Goal: Task Accomplishment & Management: Complete application form

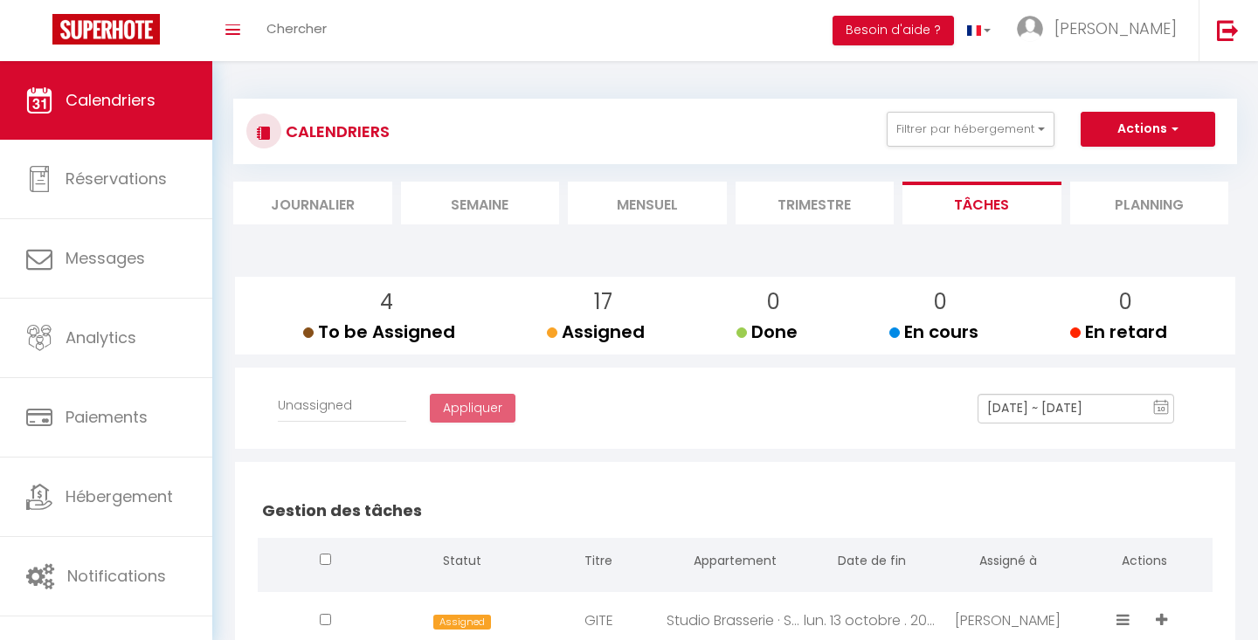
select select
click at [668, 199] on li "Mensuel" at bounding box center [647, 203] width 159 height 43
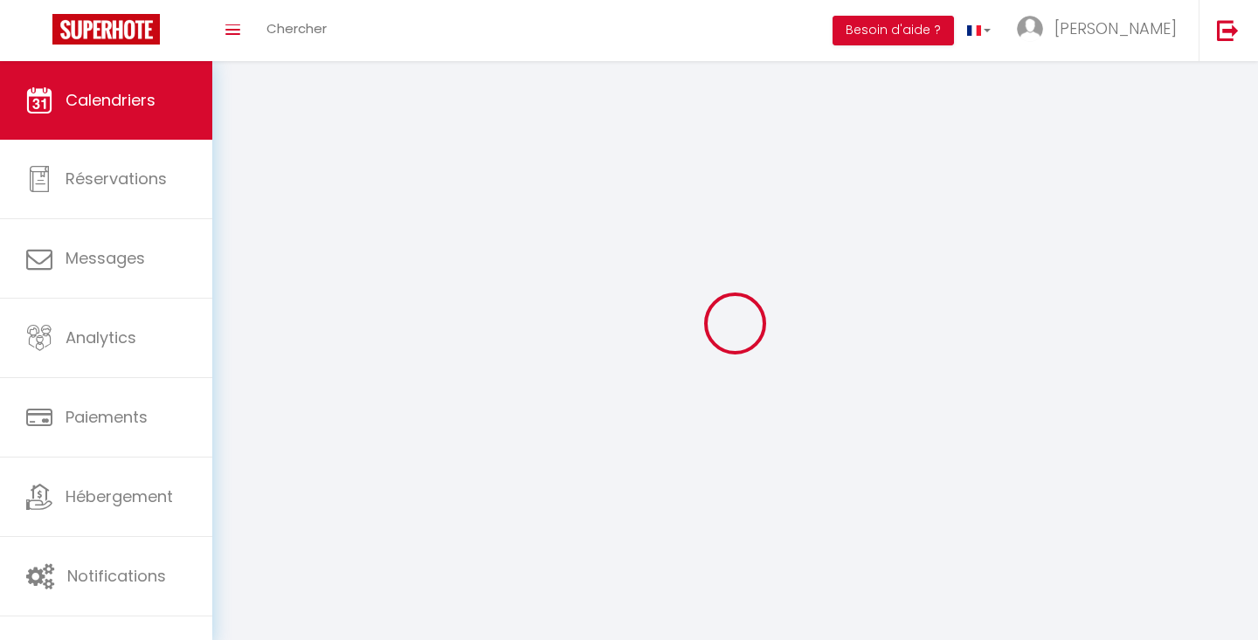
select select
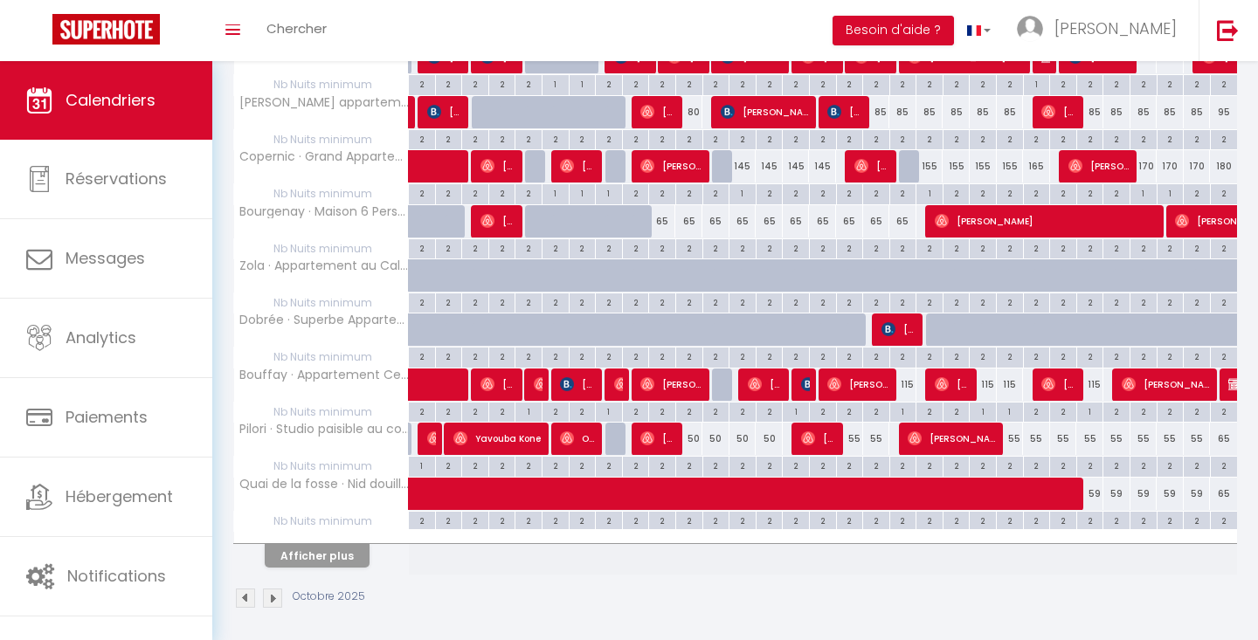
scroll to position [921, 0]
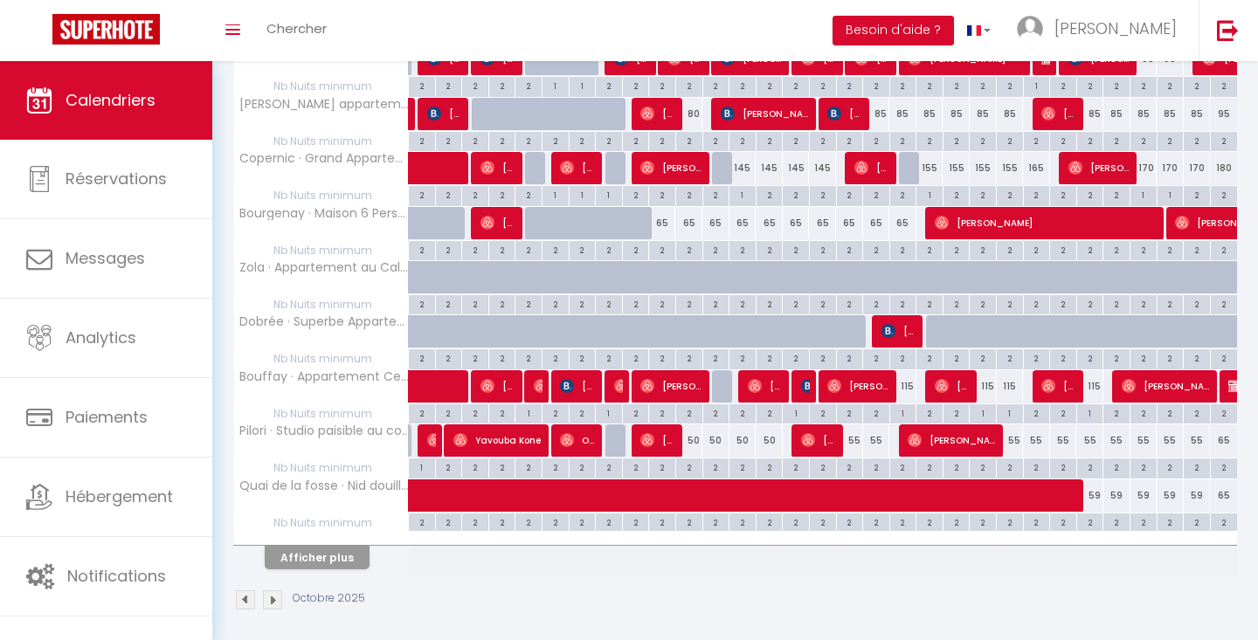
click at [806, 380] on img at bounding box center [808, 386] width 14 height 14
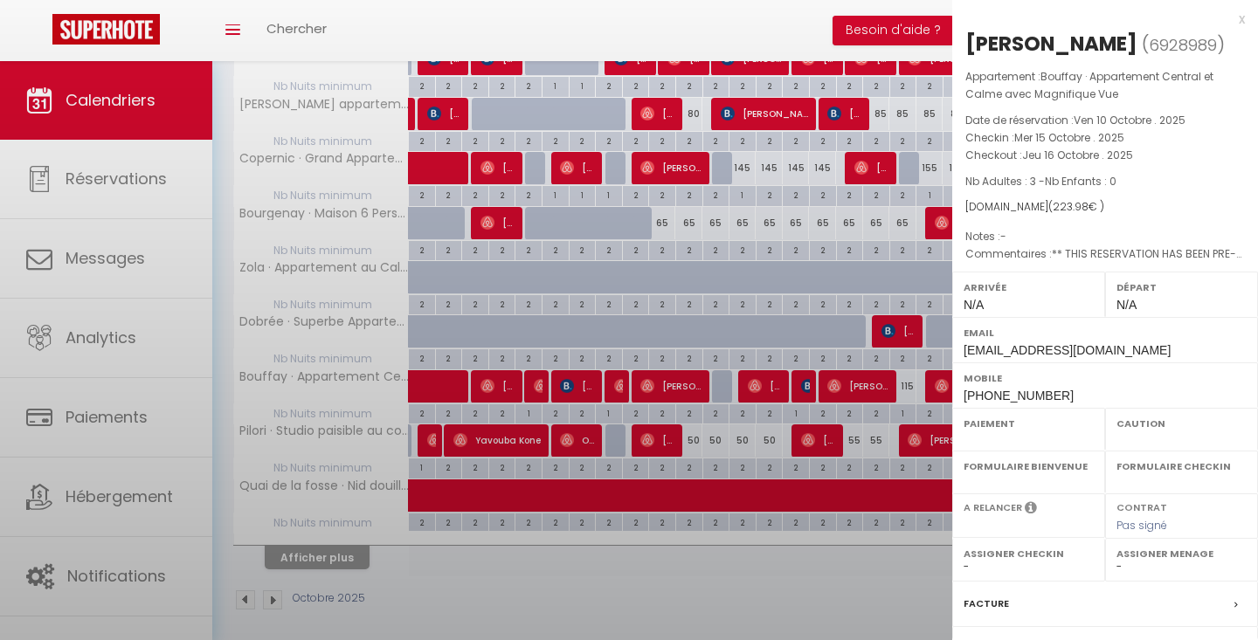
select select "OK"
select select "KO"
select select "0"
select select "1"
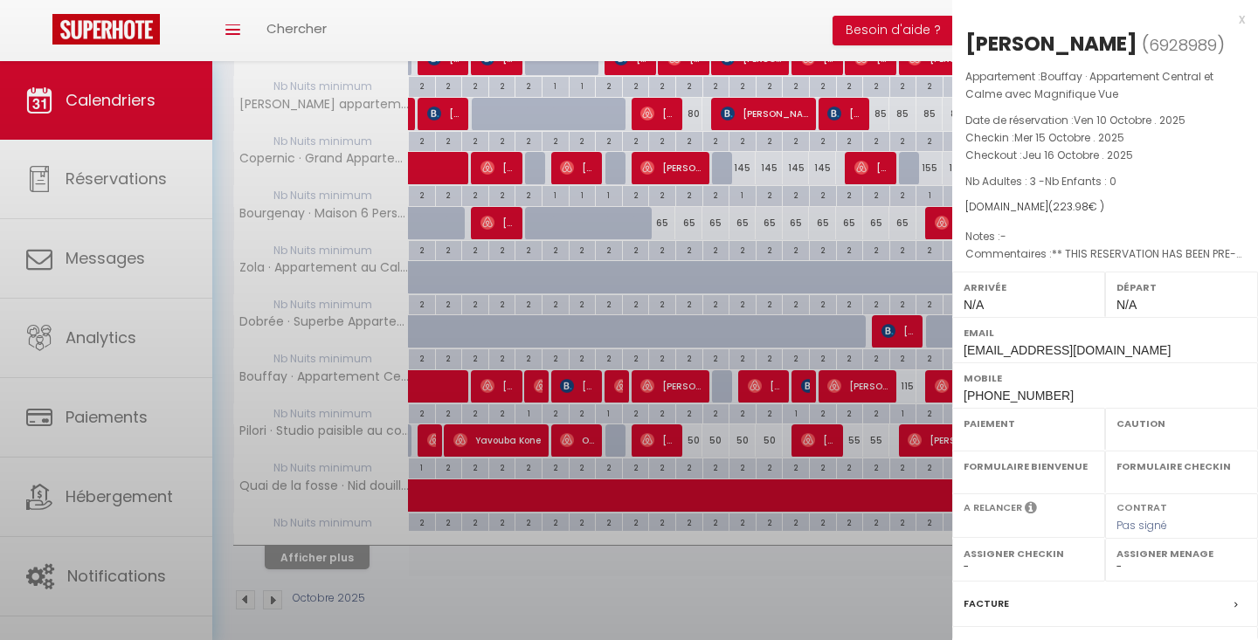
select select
select select "28647"
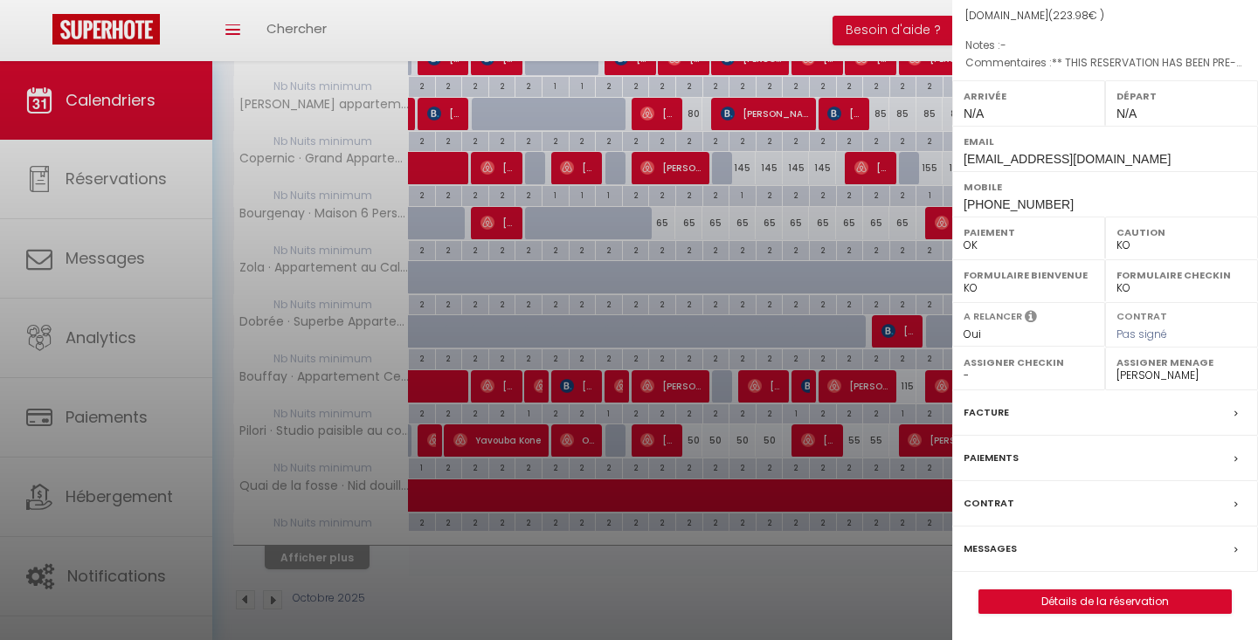
scroll to position [214, 0]
click at [1087, 607] on link "Détails de la réservation" at bounding box center [1105, 602] width 252 height 23
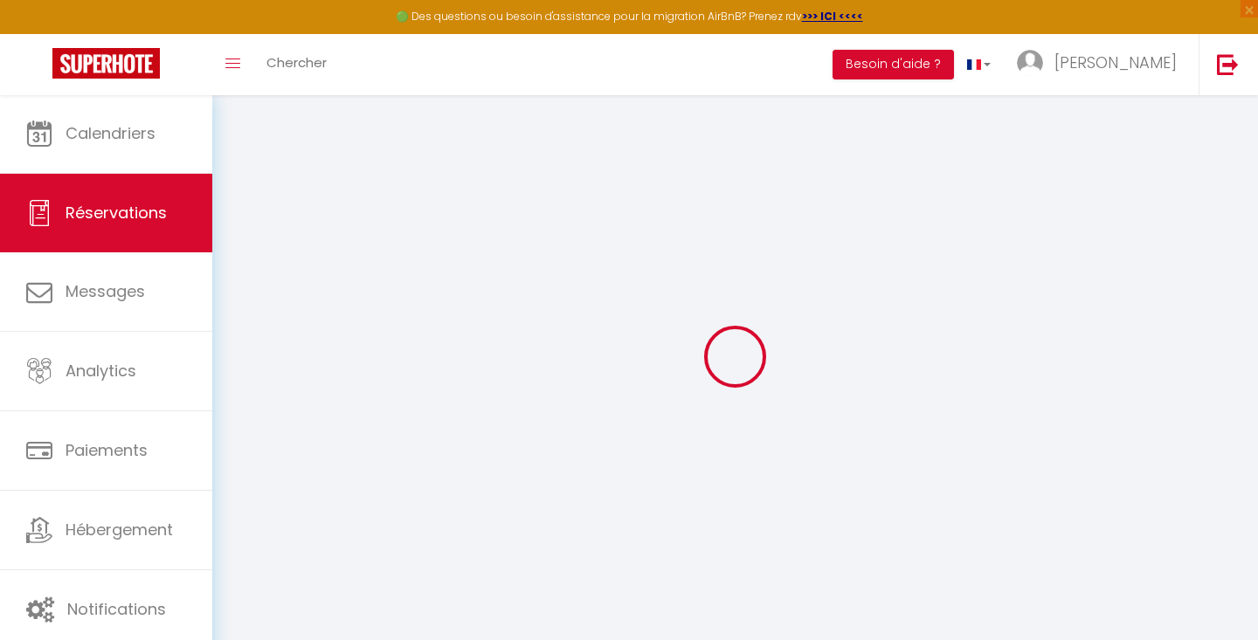
type input "[PERSON_NAME]"
type input "HARTER-LEGER"
type input "[EMAIL_ADDRESS][DOMAIN_NAME]"
type input "[PHONE_NUMBER]"
select select "FR"
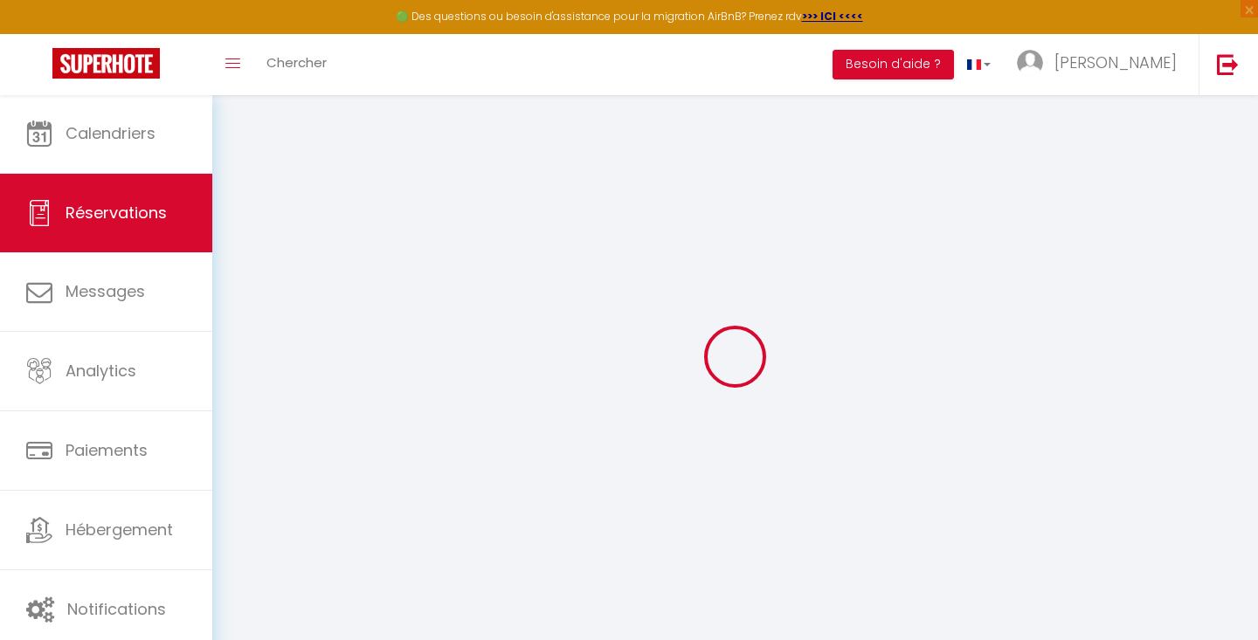
type input "48.69"
type input "3.14"
select select "54612"
select select "1"
select select
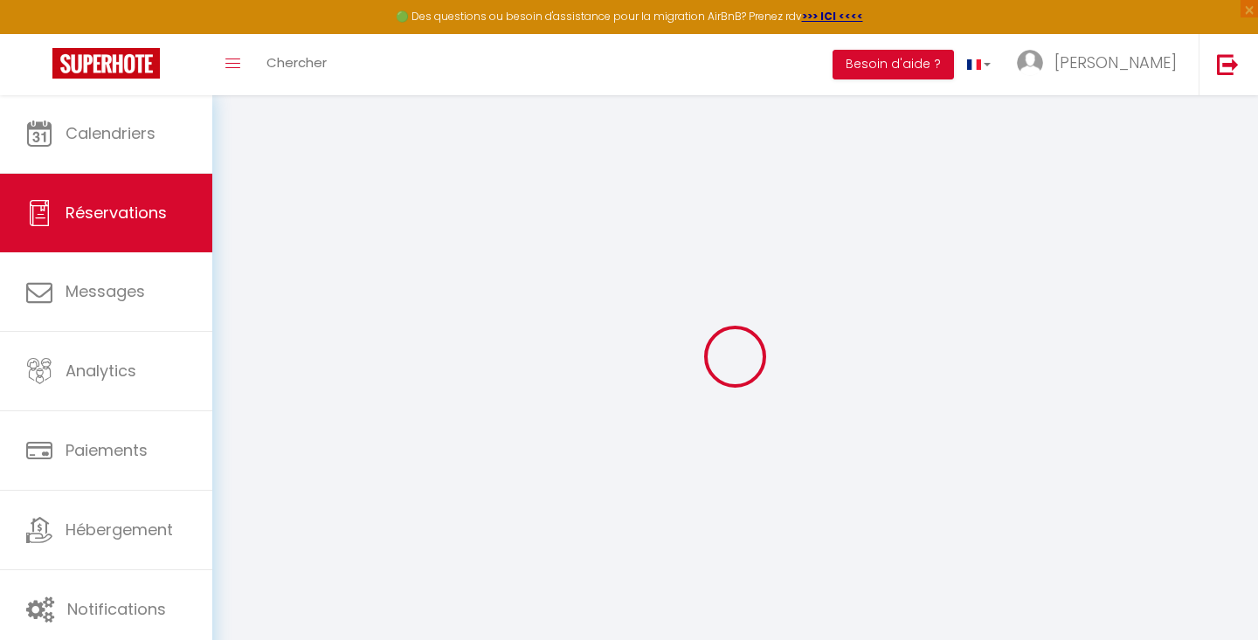
select select
type input "3"
select select "12"
select select
type input "151.34"
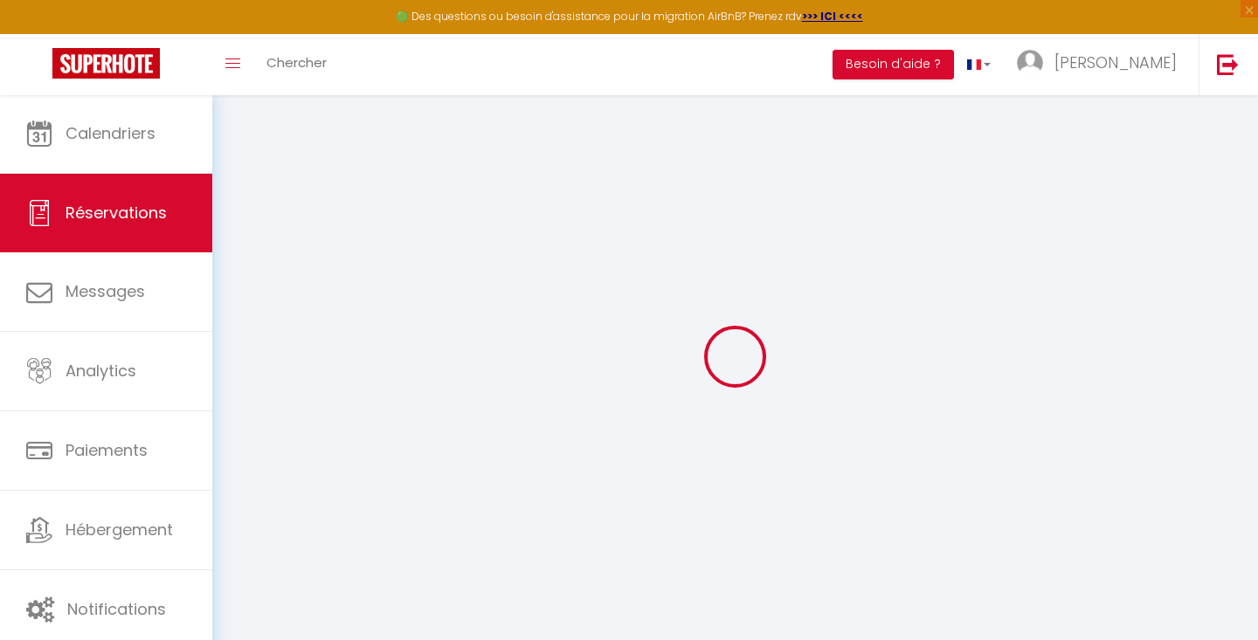
checkbox input "false"
type input "0"
select select "2"
type input "70"
type input "0"
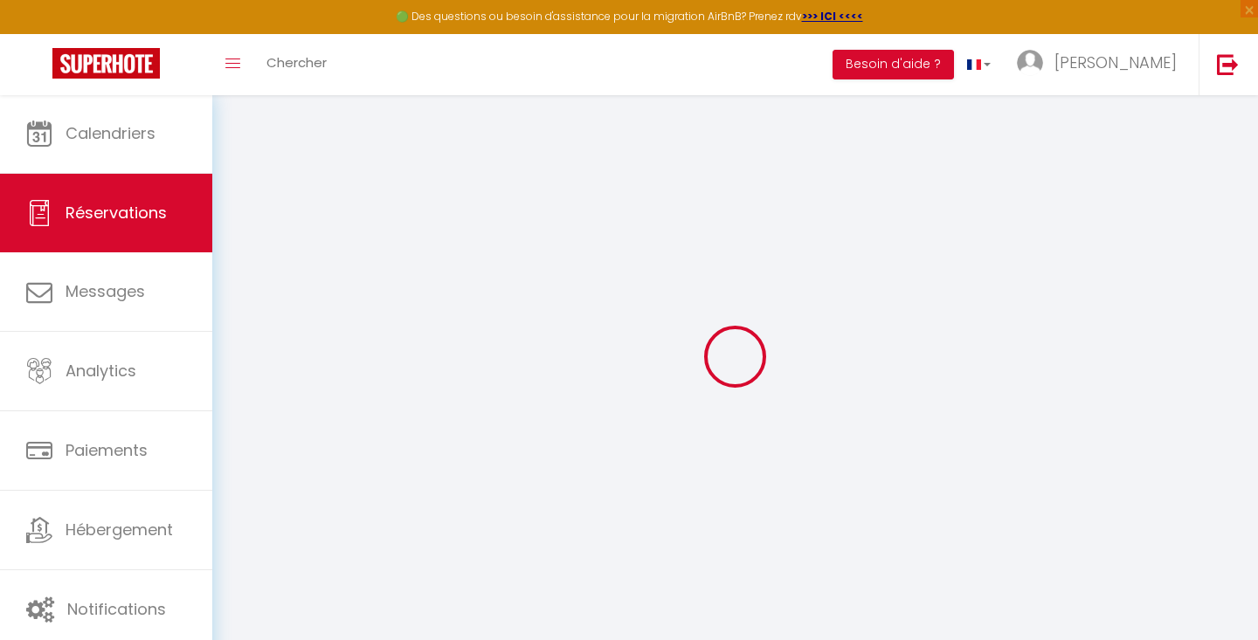
type input "0"
select select
select select "14"
checkbox input "false"
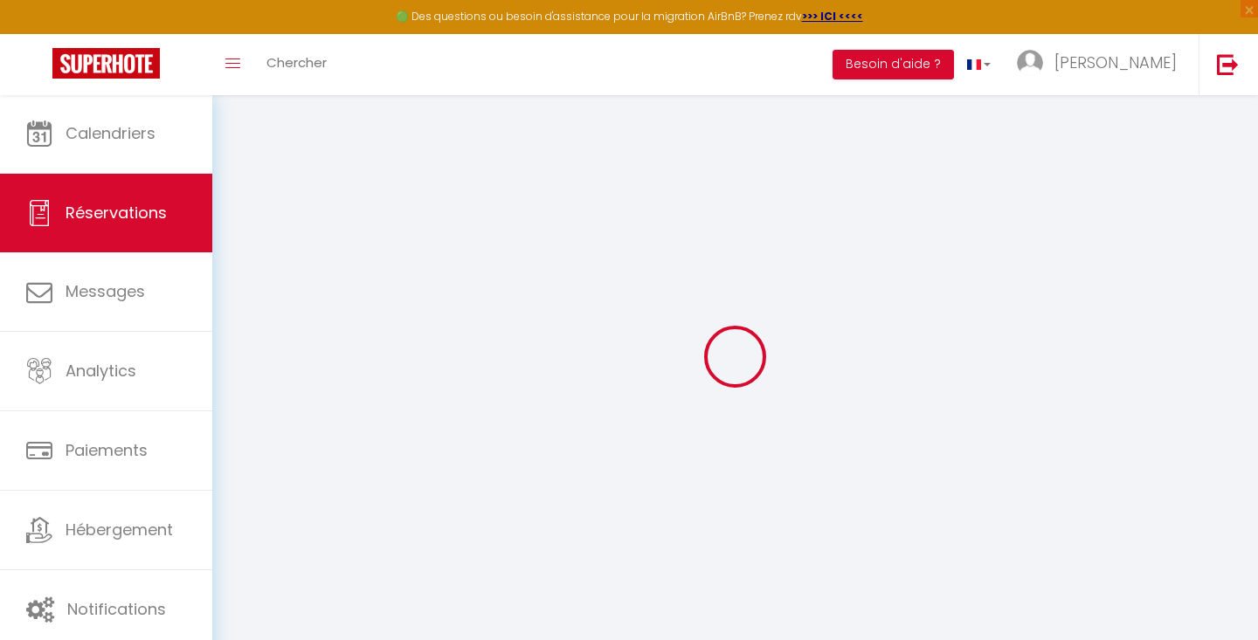
select select
checkbox input "false"
select select
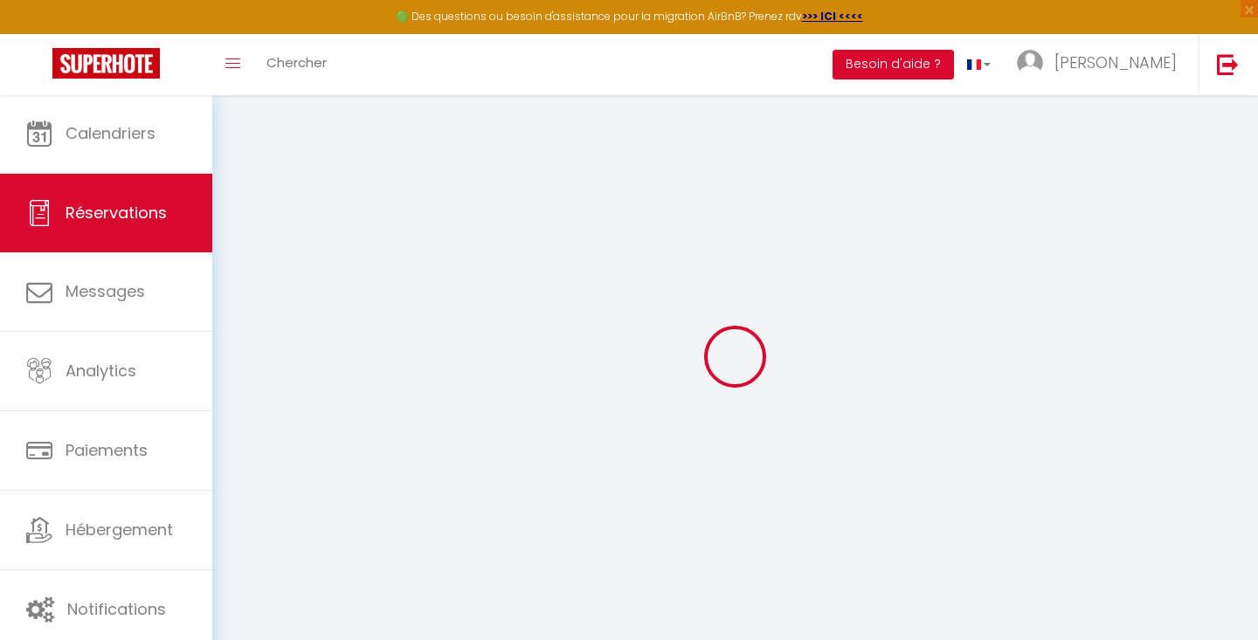
checkbox input "false"
type textarea "** THIS RESERVATION HAS BEEN PRE-PAID ** Reservation has a cancellation grace p…"
type input "70"
type input "2.64"
select select
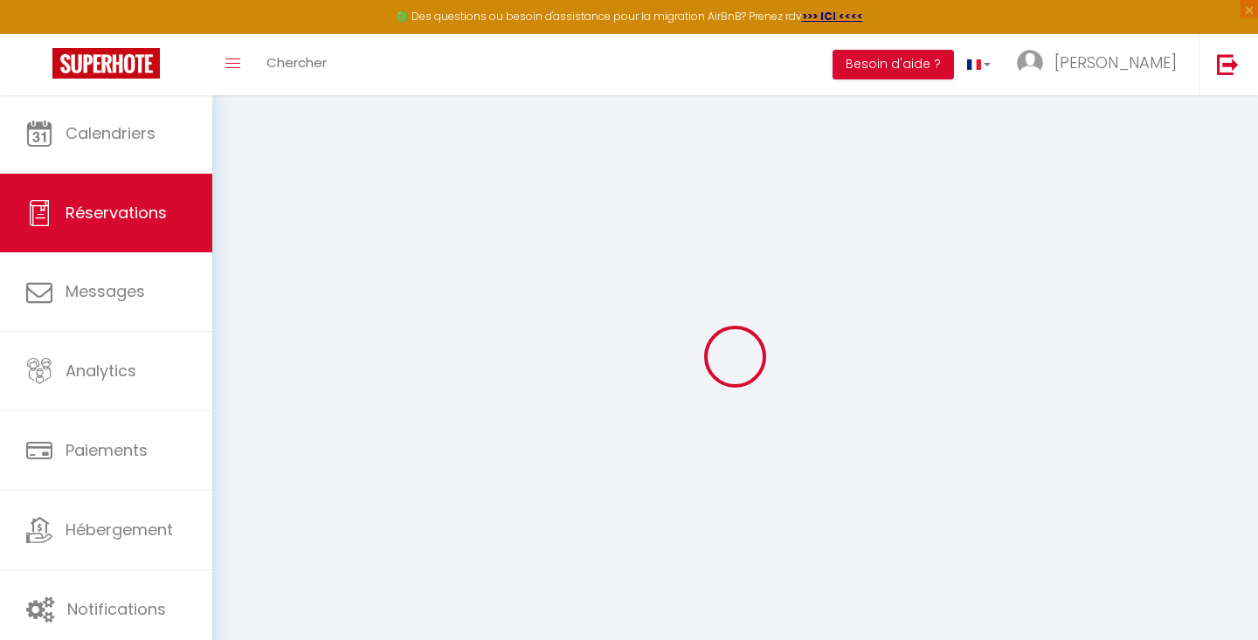
select select
checkbox input "false"
select select
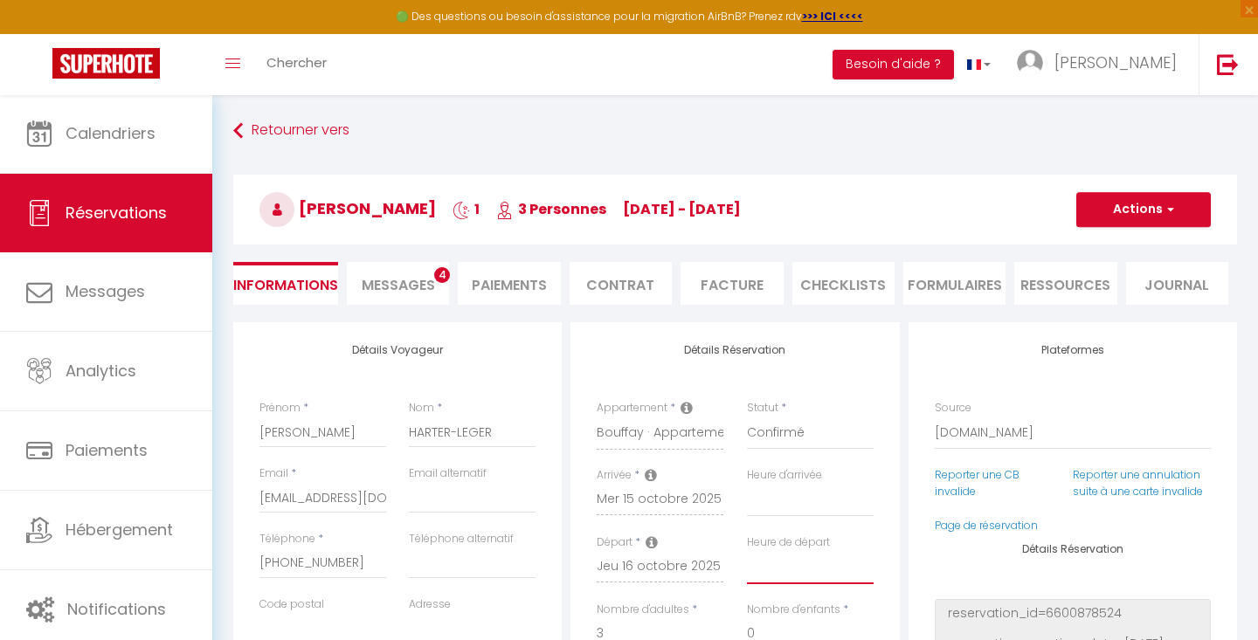
select select "12:00"
select select
checkbox input "false"
click at [895, 500] on div "Détails Réservation Appartement * Studio Brasserie · Studio avec Terrasse + Par…" at bounding box center [735, 647] width 329 height 650
click at [1135, 203] on button "Actions" at bounding box center [1143, 209] width 135 height 35
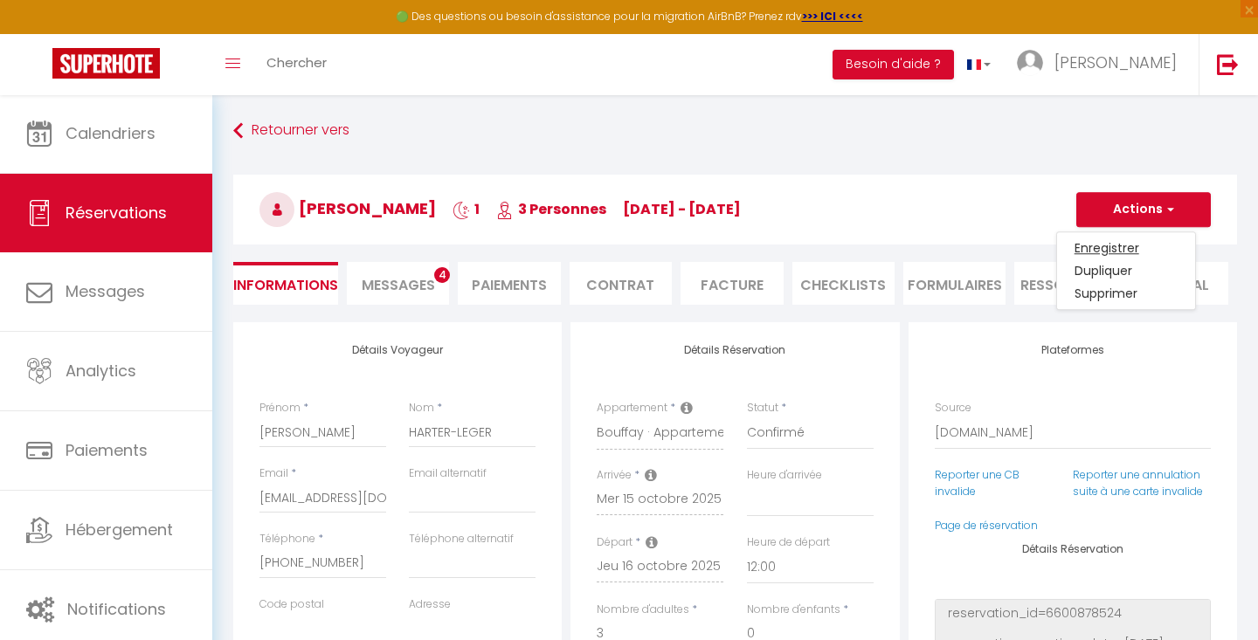
click at [1101, 243] on link "Enregistrer" at bounding box center [1126, 248] width 138 height 23
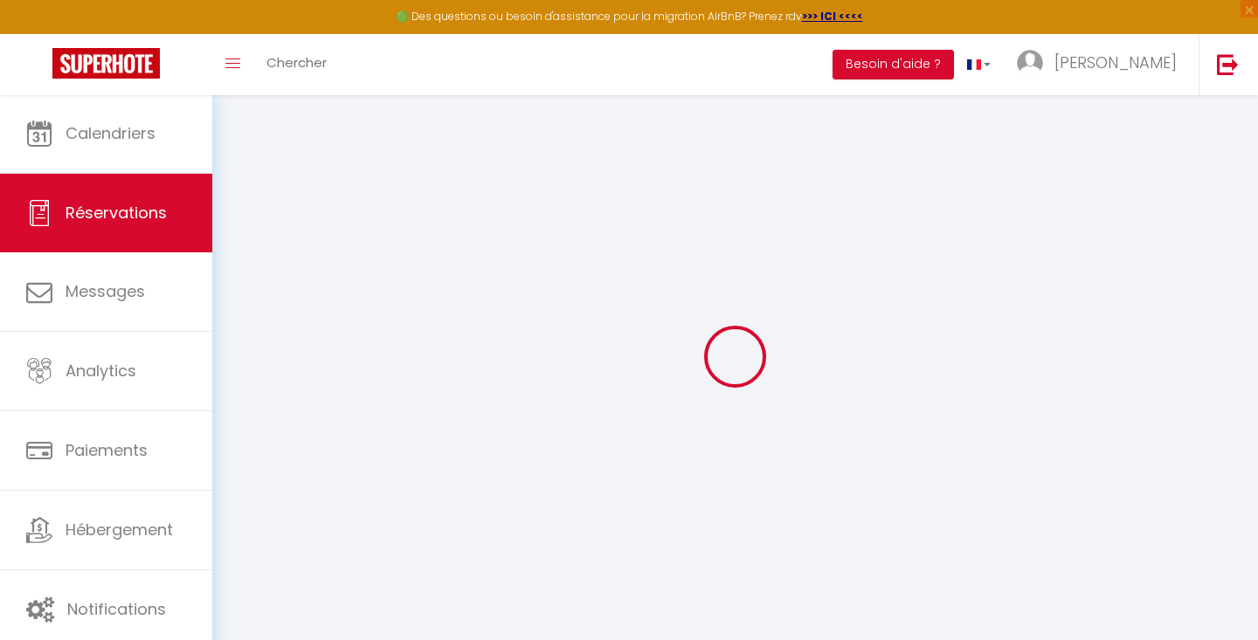
select select "not_cancelled"
